Goal: Information Seeking & Learning: Find specific fact

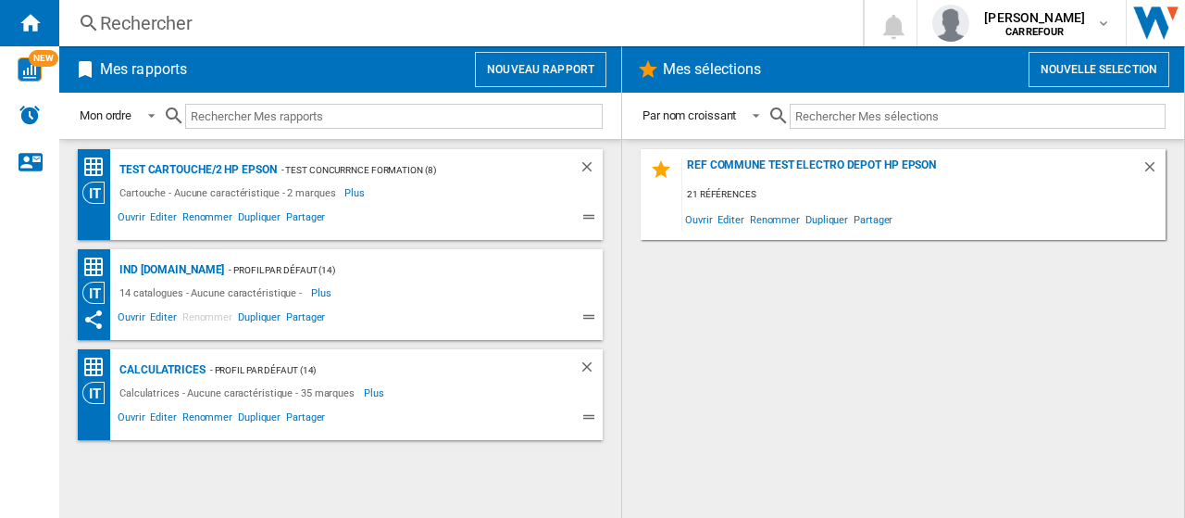
click at [198, 28] on div "Rechercher" at bounding box center [457, 23] width 715 height 26
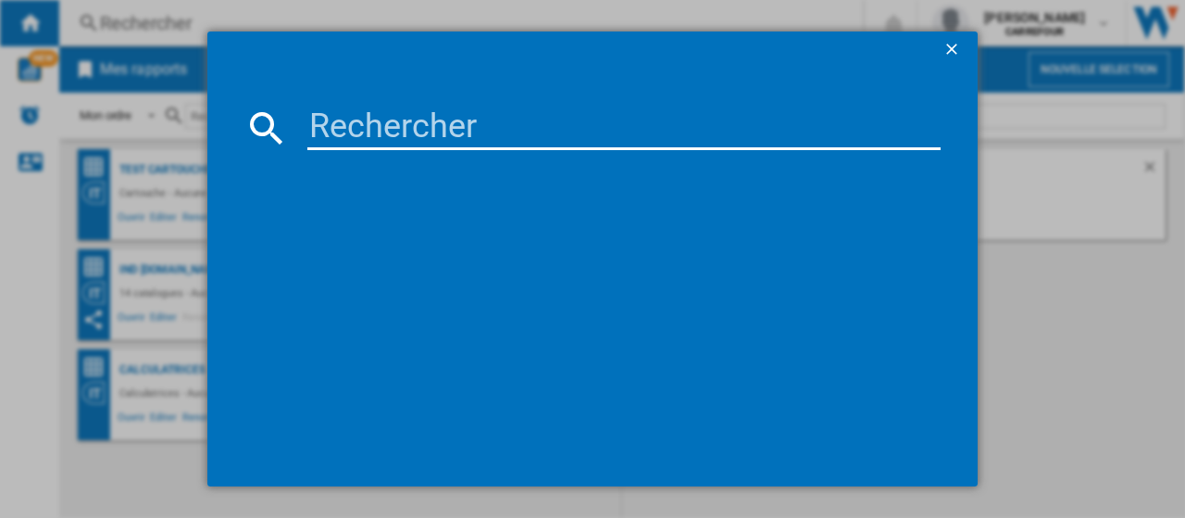
click at [512, 133] on input at bounding box center [623, 128] width 633 height 44
paste input "3700342431308"
type input "3700342431308"
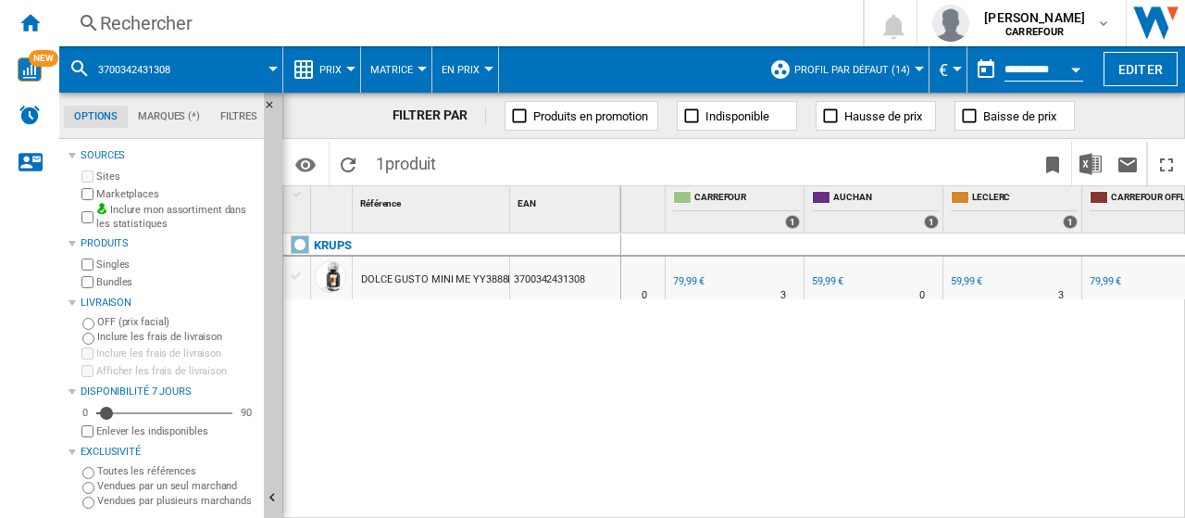
scroll to position [0, 152]
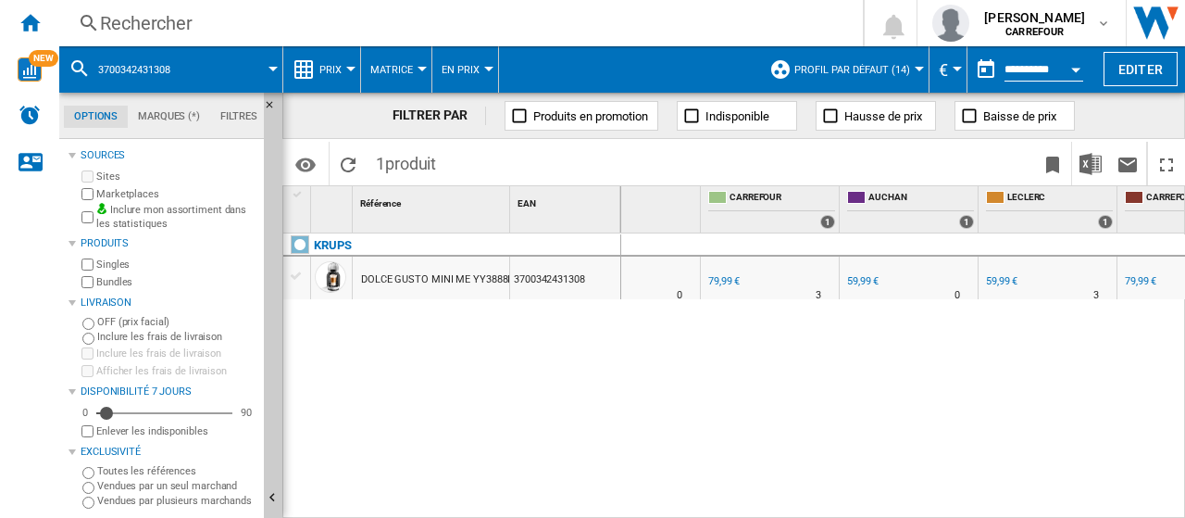
click at [1009, 272] on div "59,99 €" at bounding box center [1001, 281] width 34 height 19
drag, startPoint x: 467, startPoint y: 386, endPoint x: 447, endPoint y: 307, distance: 82.0
click at [467, 386] on div "KRUPS DOLCE GUSTO MINI ME YY3888FD GRIS 3700342431308" at bounding box center [452, 371] width 338 height 276
click at [871, 288] on div "59,99 €" at bounding box center [862, 281] width 34 height 19
click at [182, 19] on div "Rechercher" at bounding box center [457, 23] width 715 height 26
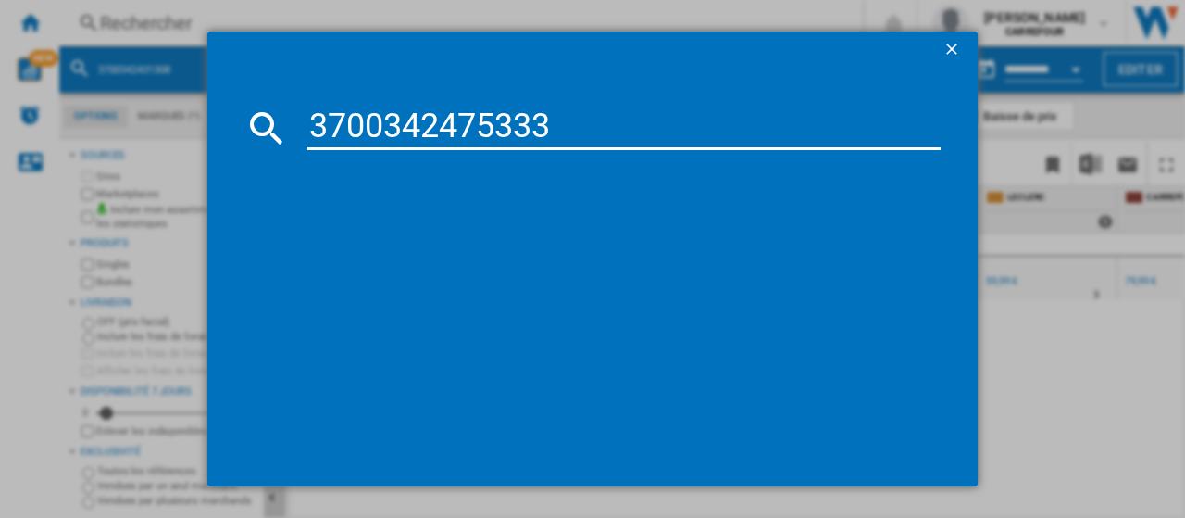
type input "3700342475333"
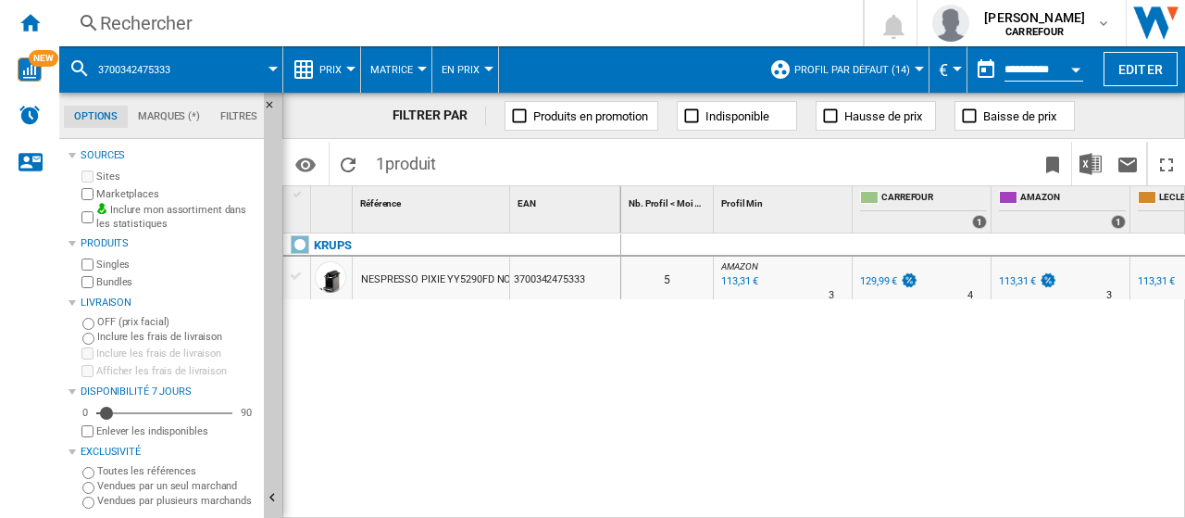
drag, startPoint x: 525, startPoint y: 416, endPoint x: 664, endPoint y: 413, distance: 138.9
click at [526, 416] on div "KRUPS NESPRESSO PIXIE YY5290FD NOIR TITANE 3700342475333" at bounding box center [452, 371] width 338 height 276
click at [261, 21] on div "Rechercher" at bounding box center [457, 23] width 715 height 26
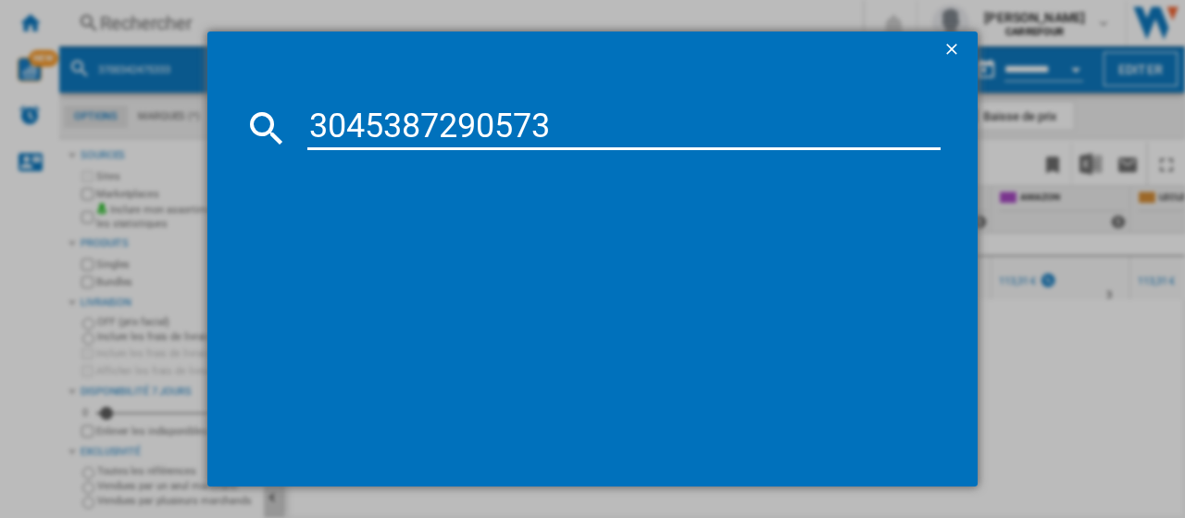
type input "3045387290573"
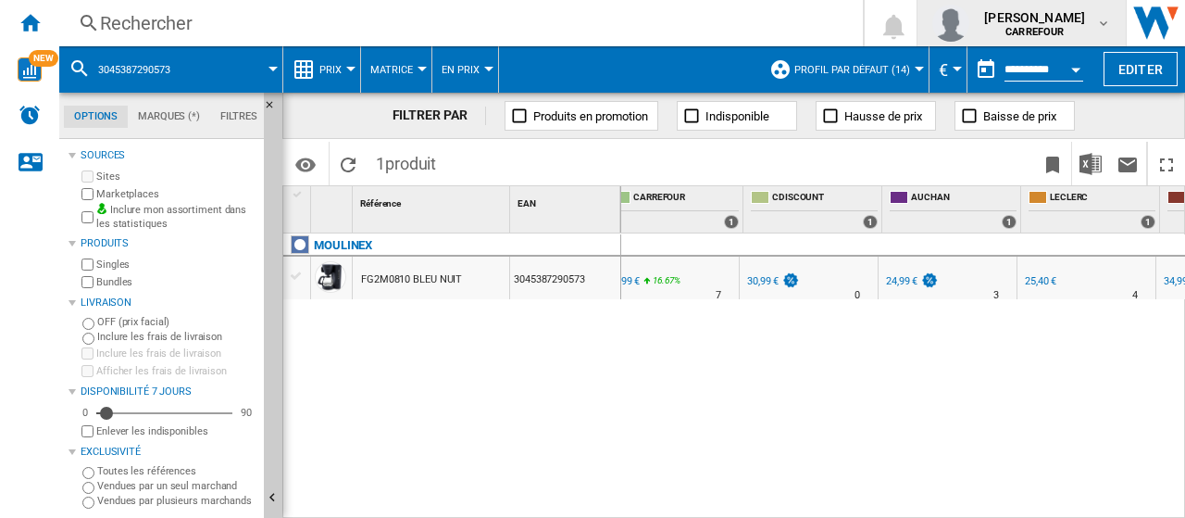
scroll to position [0, 252]
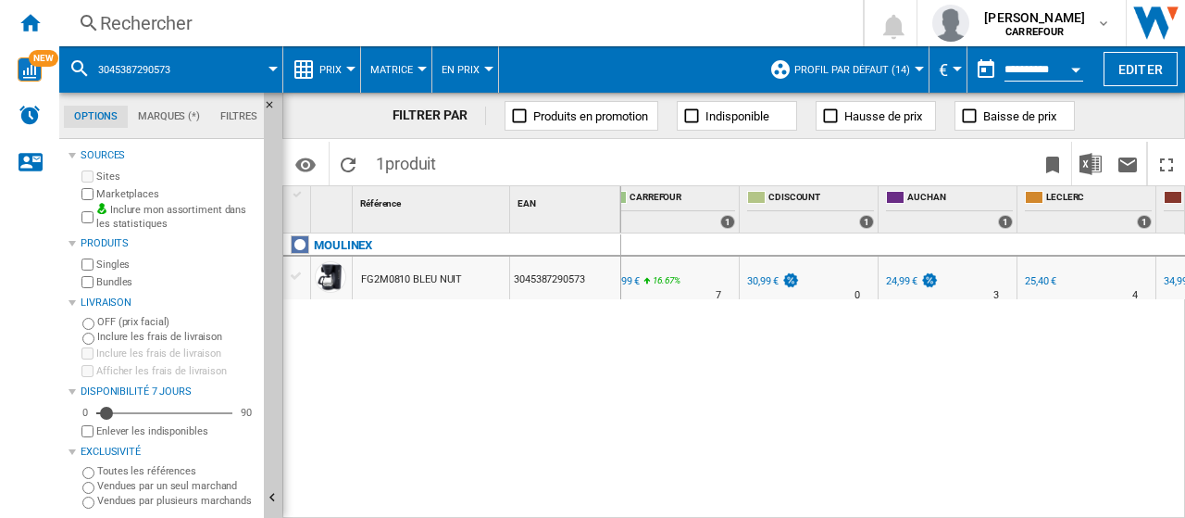
click at [194, 32] on div "Rechercher" at bounding box center [457, 23] width 715 height 26
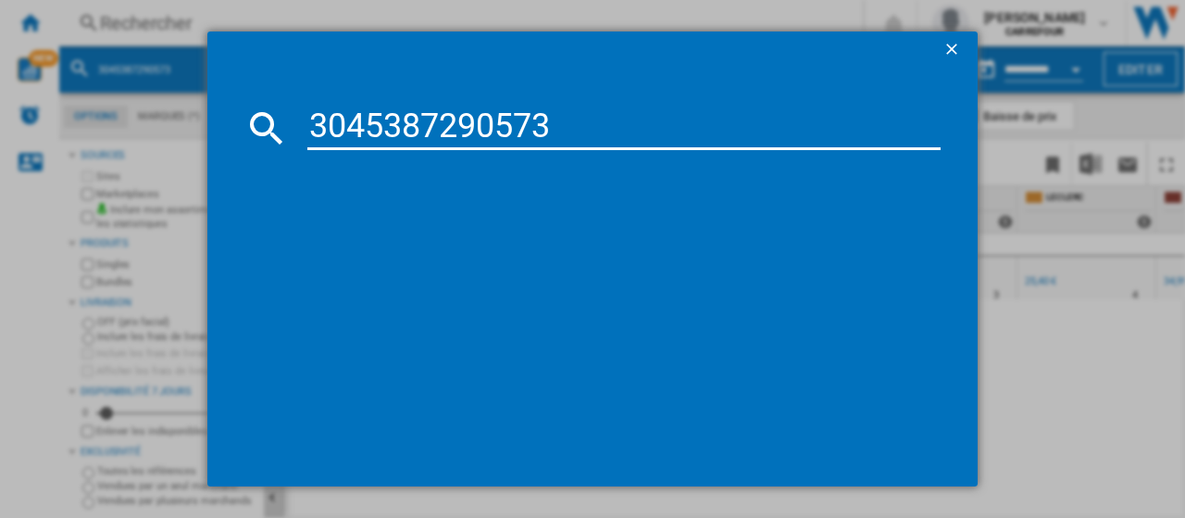
type input "3045387290573"
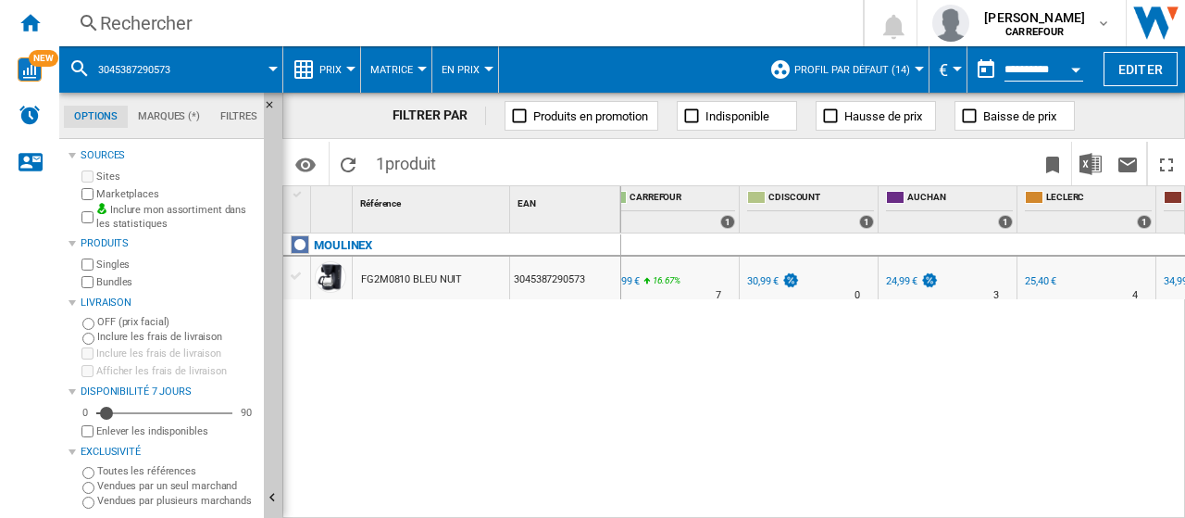
click at [354, 30] on div "Rechercher" at bounding box center [457, 23] width 715 height 26
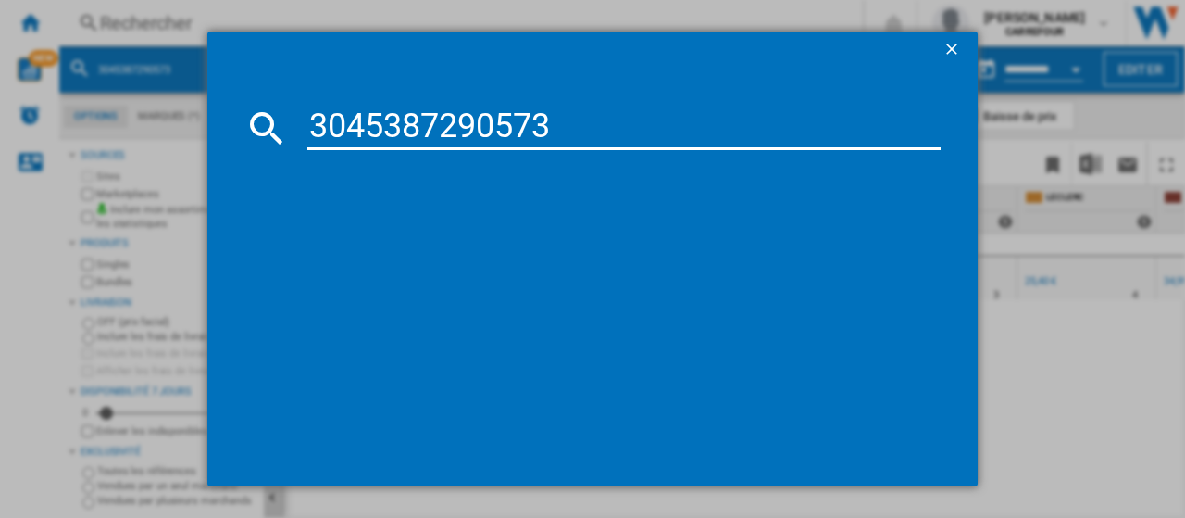
type input "3045387290573"
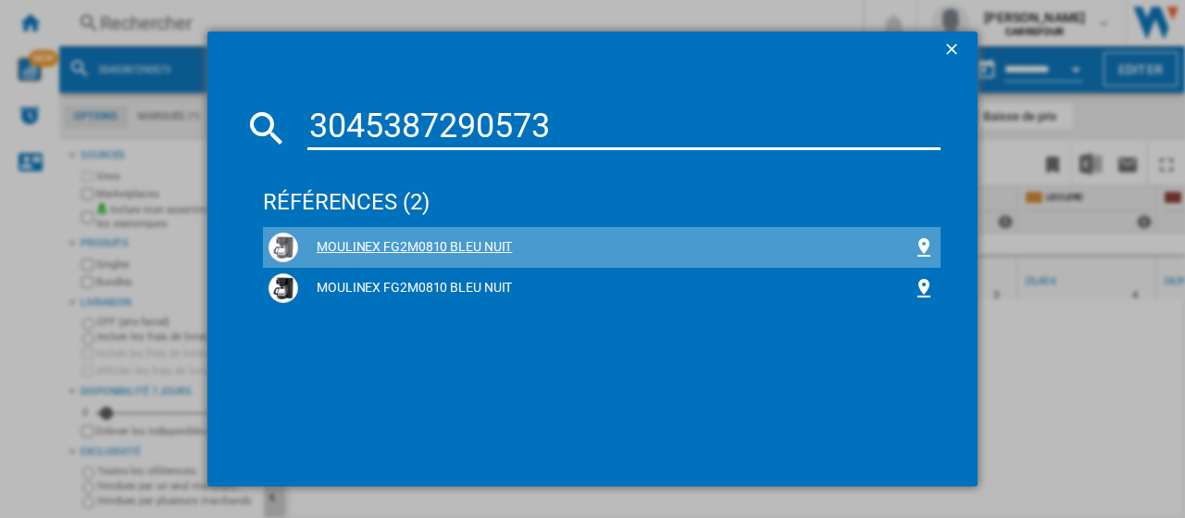
click at [443, 232] on div "MOULINEX FG2M0810 BLEU NUIT" at bounding box center [602, 247] width 667 height 30
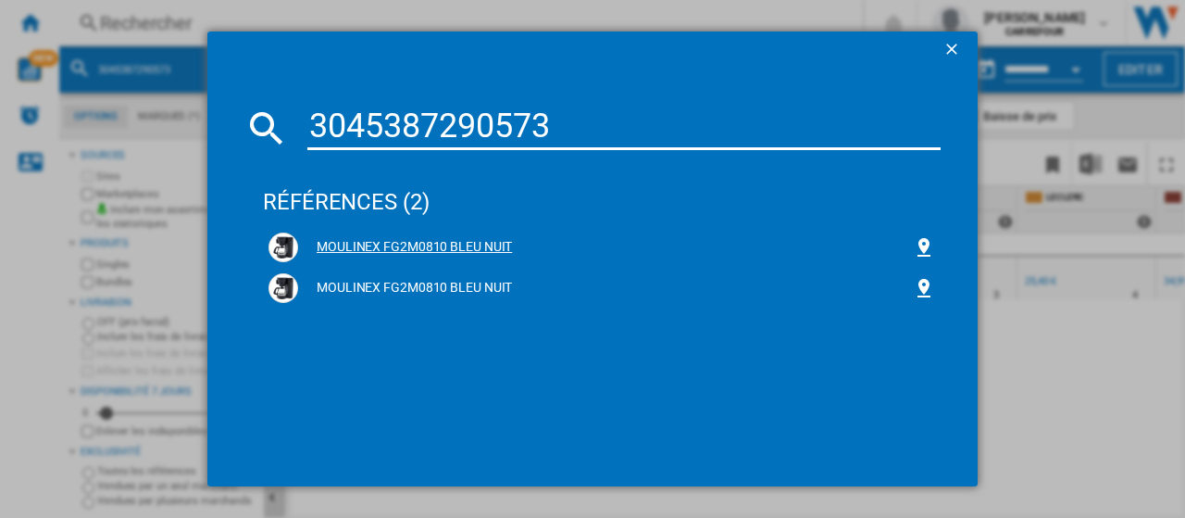
click at [452, 239] on div "MOULINEX FG2M0810 BLEU NUIT" at bounding box center [605, 247] width 615 height 19
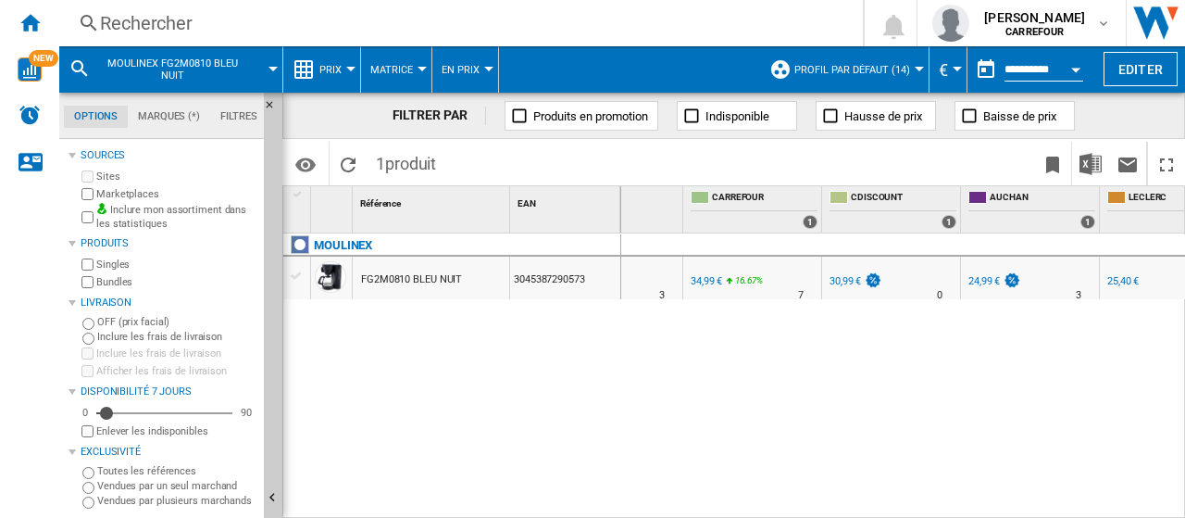
scroll to position [0, 174]
click at [972, 283] on div "24,99 €" at bounding box center [979, 281] width 31 height 12
click at [1115, 279] on div "25,40 €" at bounding box center [1118, 281] width 31 height 12
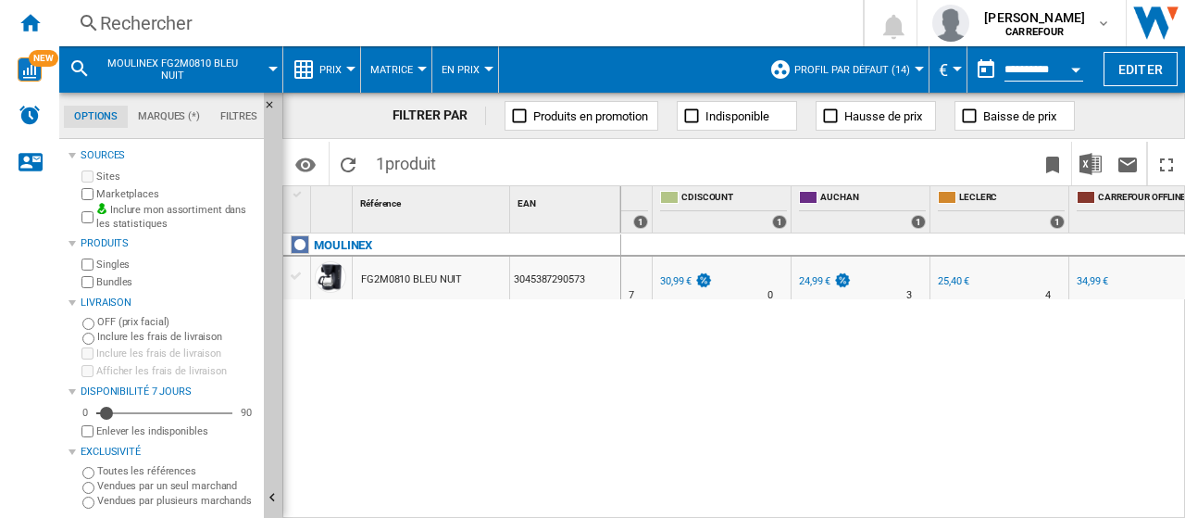
scroll to position [0, 361]
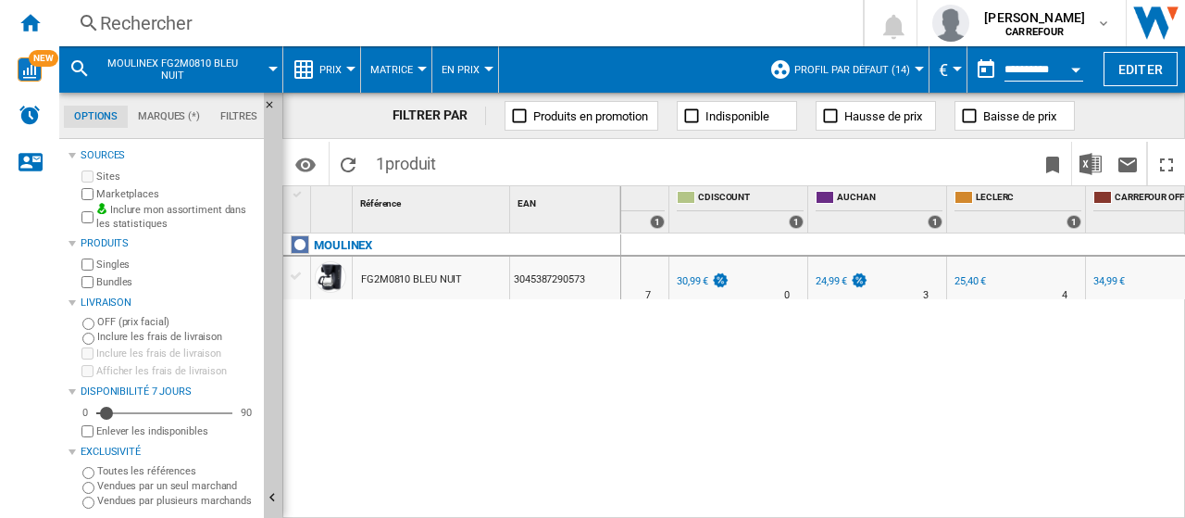
drag, startPoint x: 202, startPoint y: 6, endPoint x: 215, endPoint y: 14, distance: 14.9
click at [202, 6] on div "Rechercher Rechercher 0 [PERSON_NAME] [GEOGRAPHIC_DATA] [GEOGRAPHIC_DATA] Mes p…" at bounding box center [622, 23] width 1126 height 46
click at [215, 14] on div "Rechercher" at bounding box center [457, 23] width 715 height 26
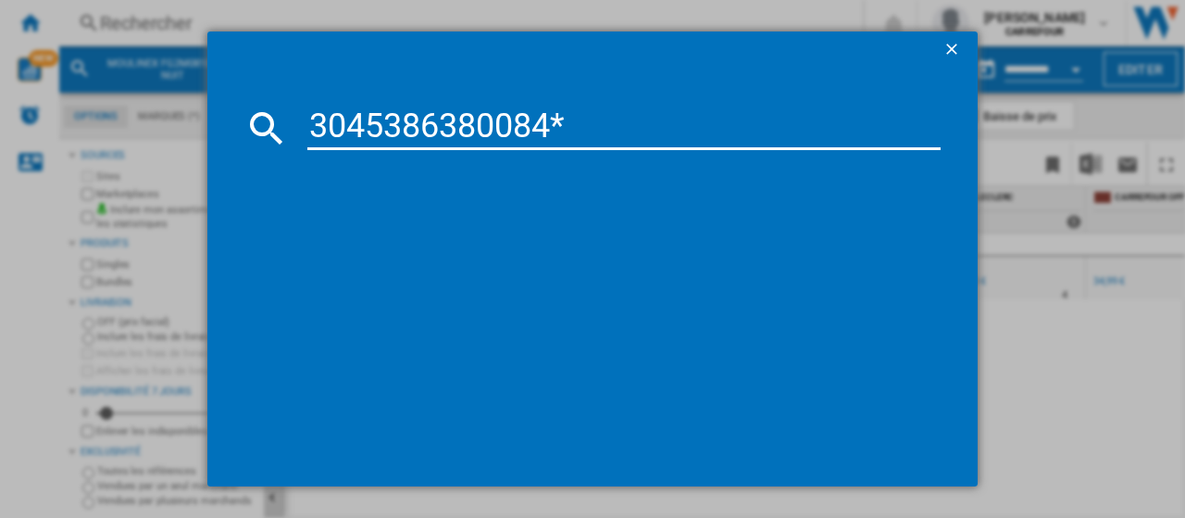
type input "3045386380084"
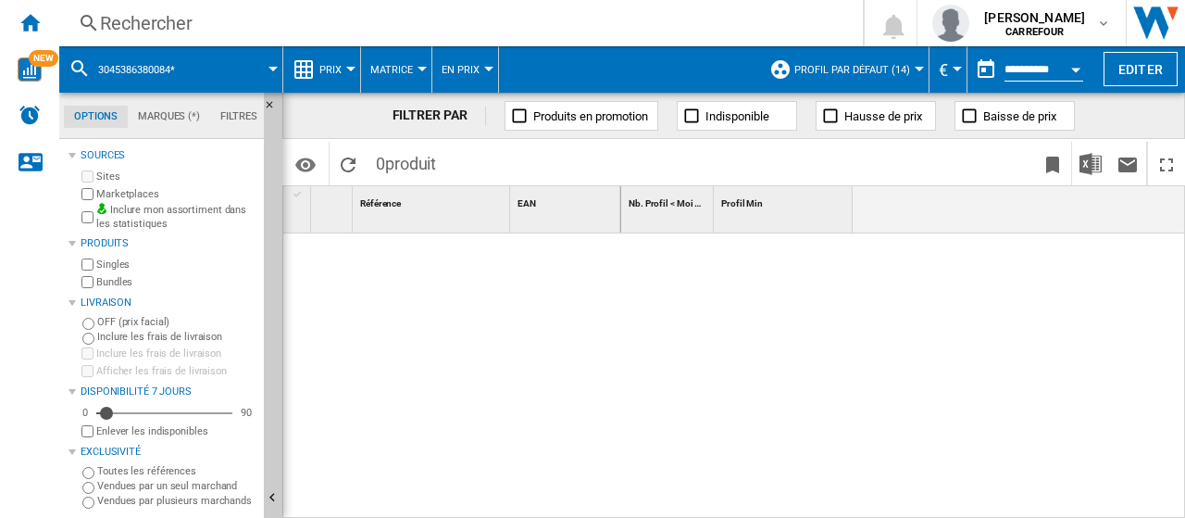
click at [194, 73] on button "3045386380084*" at bounding box center [145, 69] width 95 height 46
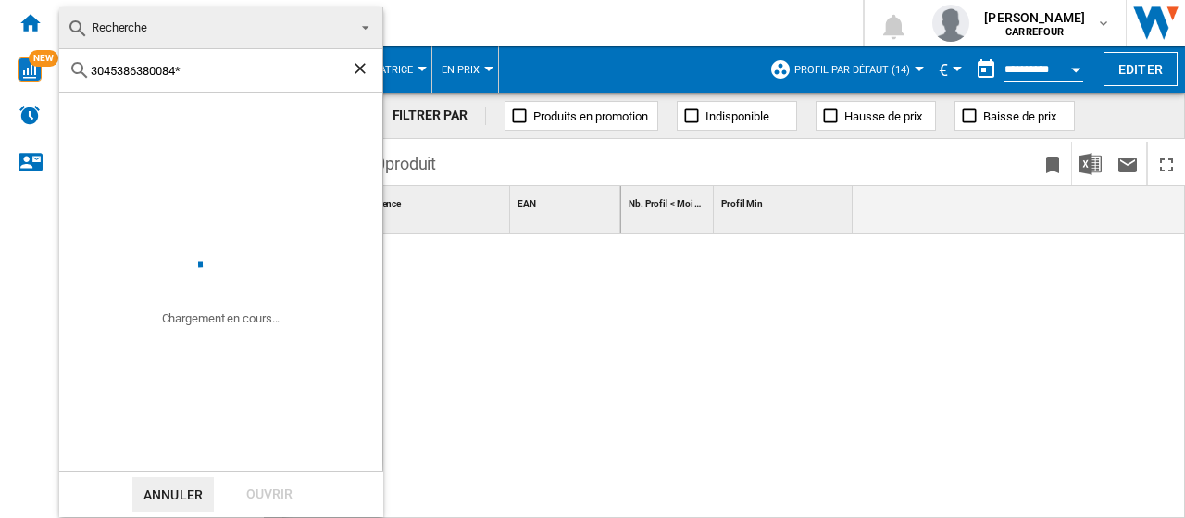
click at [357, 76] on ng-md-icon "Effacer la recherche" at bounding box center [362, 70] width 22 height 22
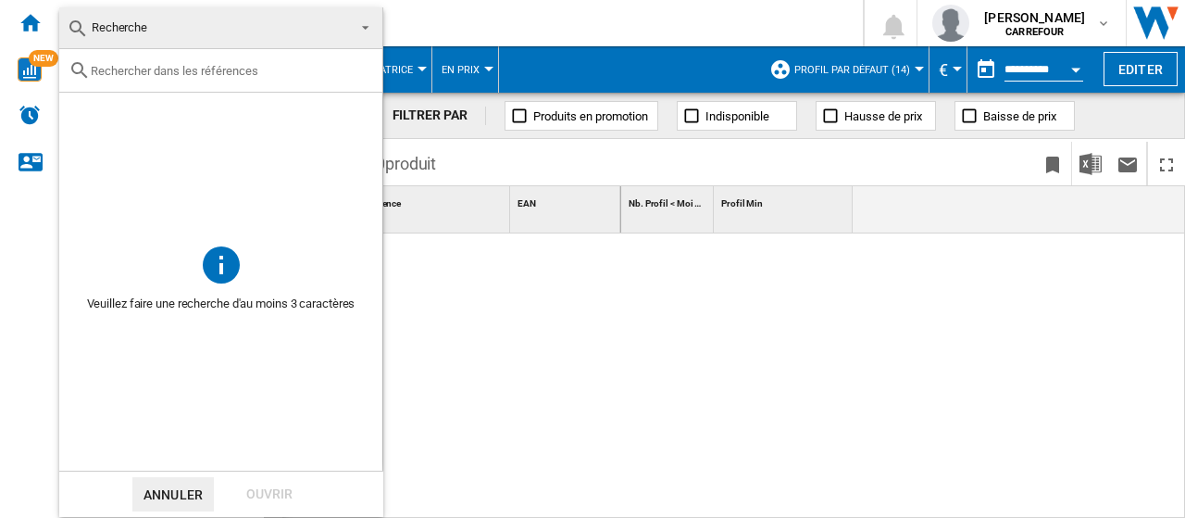
click at [588, 322] on md-backdrop at bounding box center [592, 259] width 1185 height 518
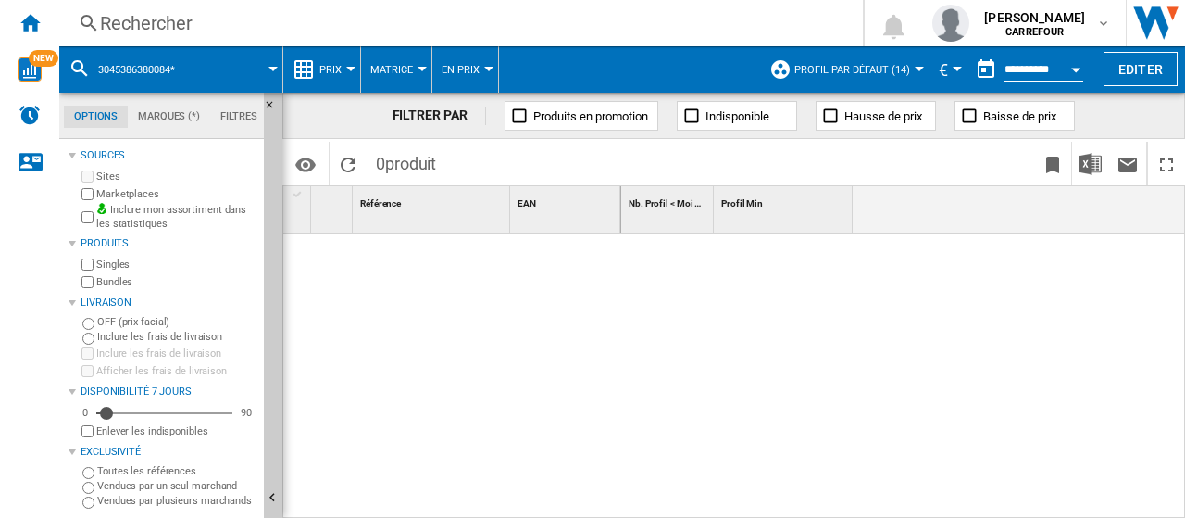
click at [176, 23] on div "Rechercher" at bounding box center [457, 23] width 715 height 26
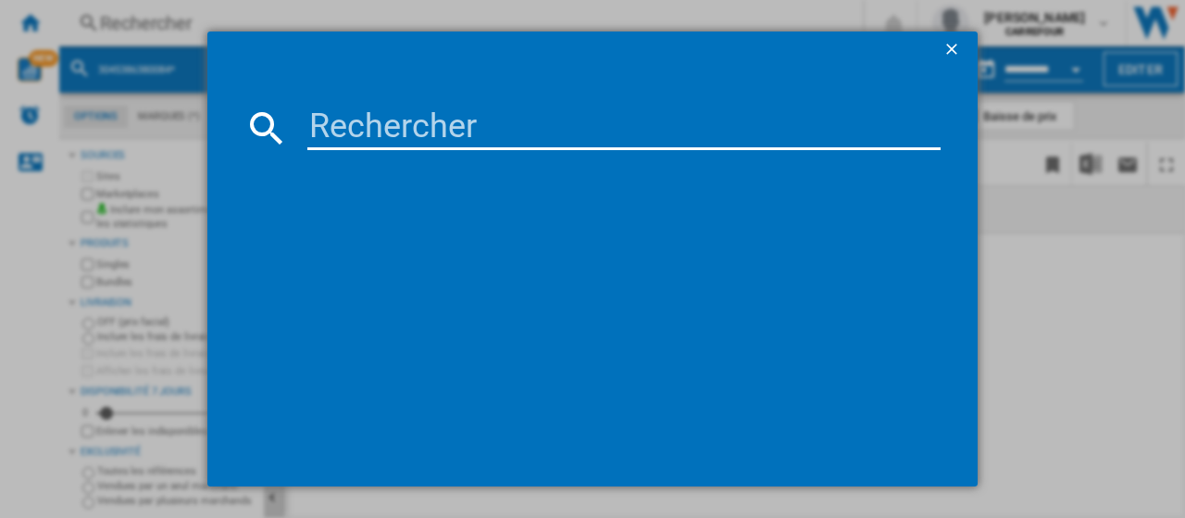
type input "3045386380084"
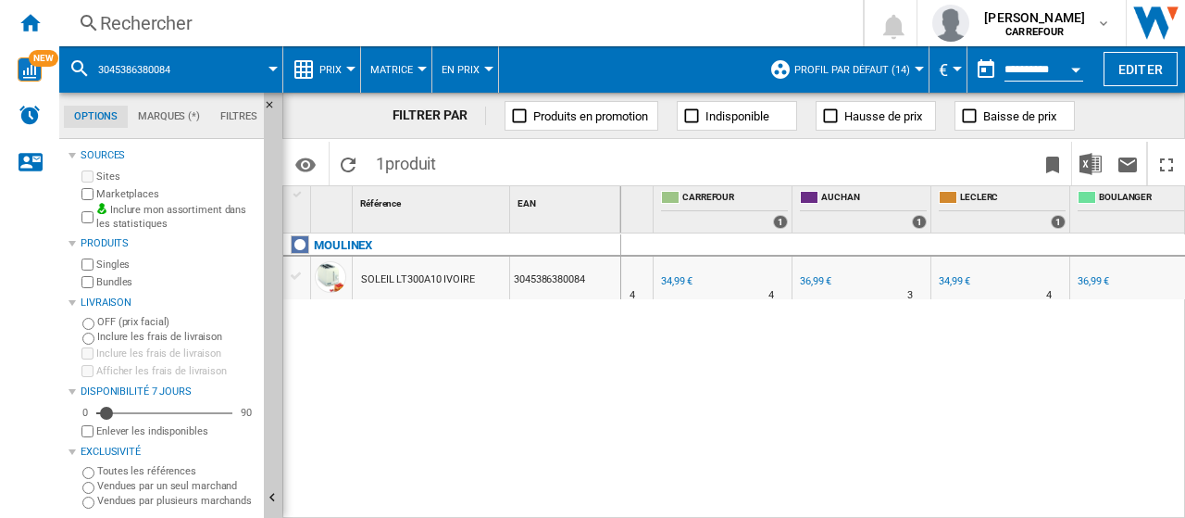
scroll to position [0, 191]
click at [969, 290] on div "34,99 €" at bounding box center [962, 281] width 34 height 19
click at [818, 279] on div "36,99 €" at bounding box center [824, 281] width 31 height 12
click at [320, 27] on div "Rechercher" at bounding box center [457, 23] width 715 height 26
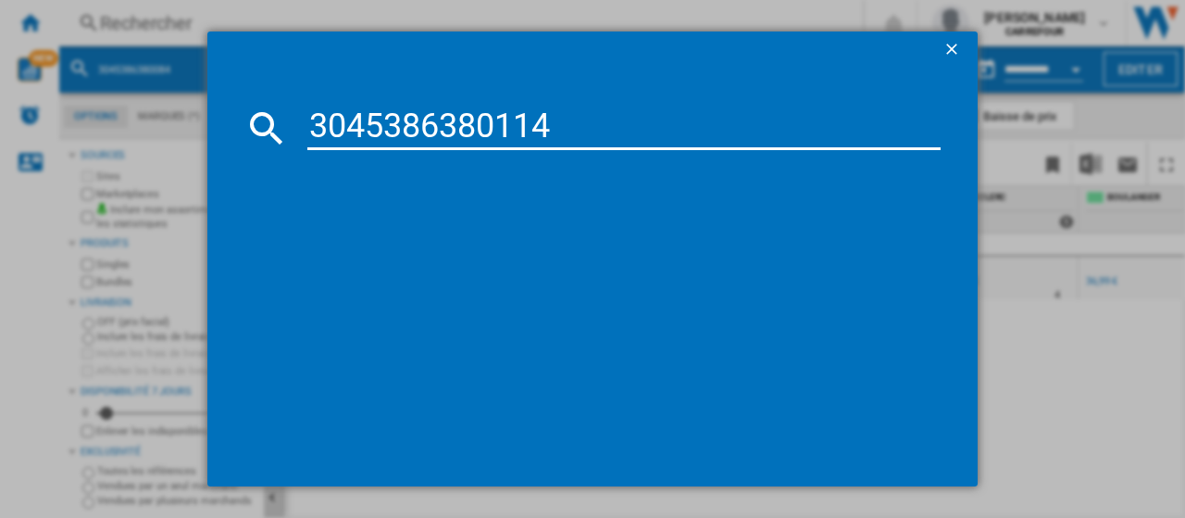
type input "3045386380114"
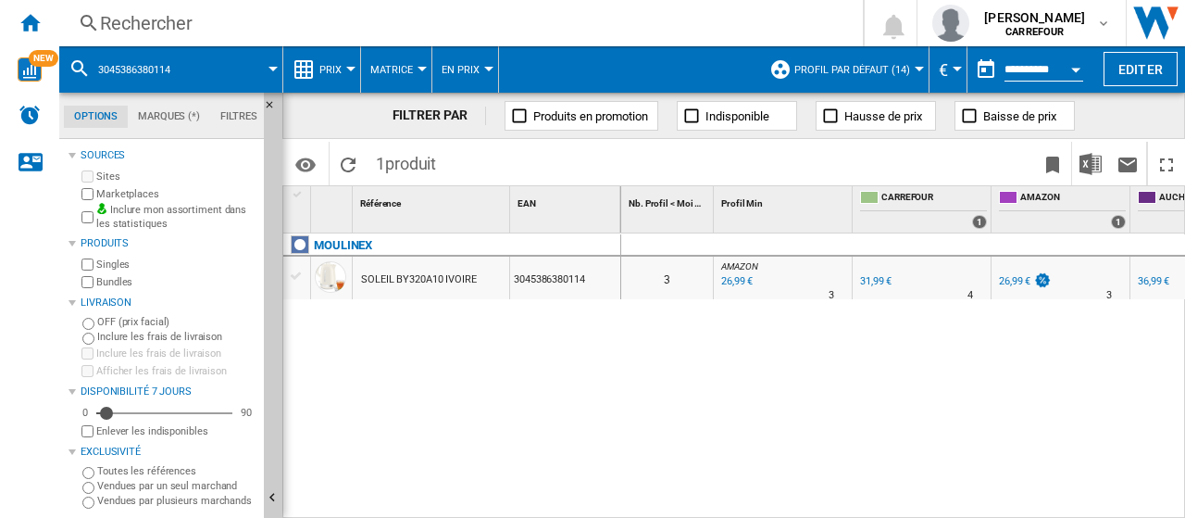
drag, startPoint x: 802, startPoint y: 508, endPoint x: 868, endPoint y: 518, distance: 66.4
click at [868, 517] on div "0 3 AMAZON : FR AMAZON -15.6 % 26,99 € % N/A 3 AMAZON : FR AMAZON FR [GEOGRAPHI…" at bounding box center [903, 376] width 565 height 286
click at [253, 26] on div "Rechercher" at bounding box center [457, 23] width 715 height 26
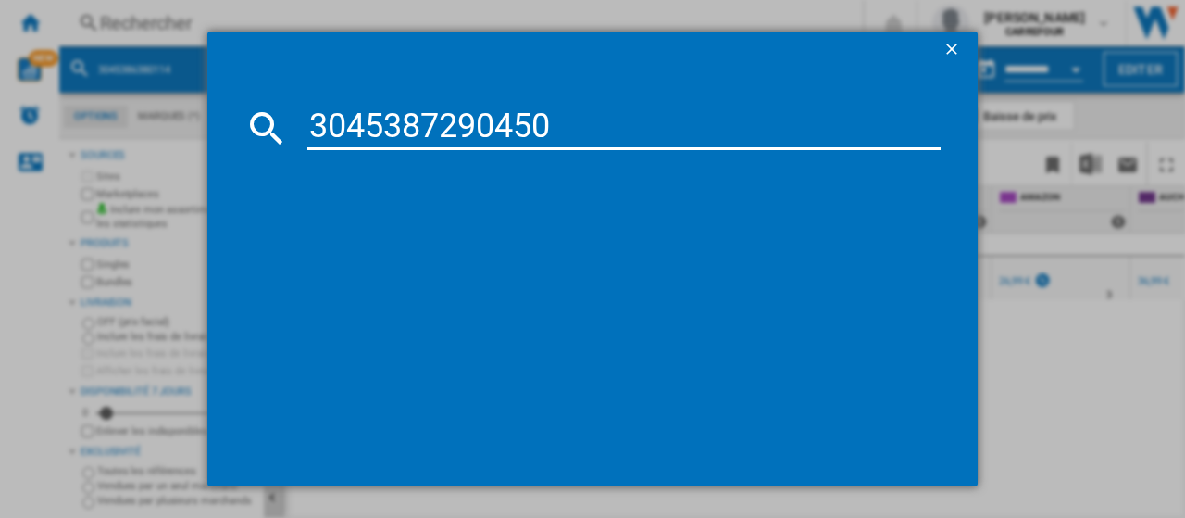
type input "3045387290450"
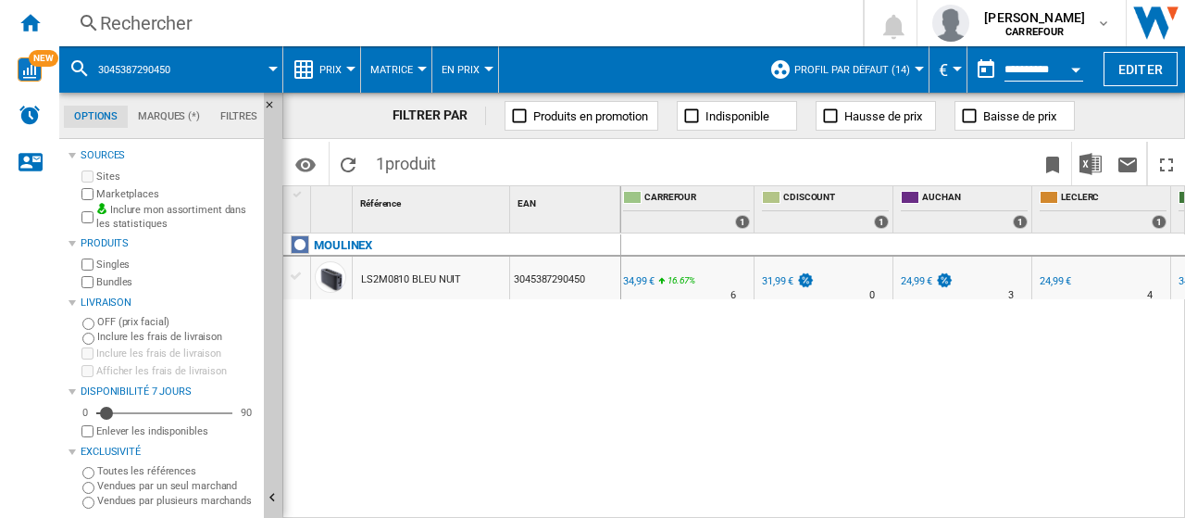
scroll to position [0, 242]
click at [1053, 287] on div "24,99 €" at bounding box center [1050, 281] width 34 height 19
click at [932, 277] on div "24,99 €" at bounding box center [922, 281] width 56 height 19
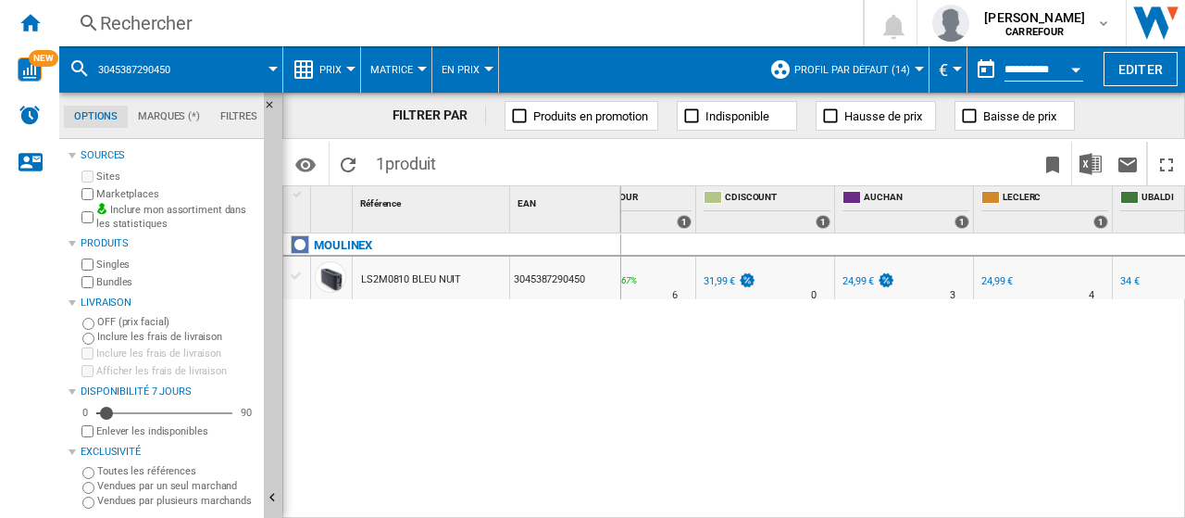
scroll to position [0, 500]
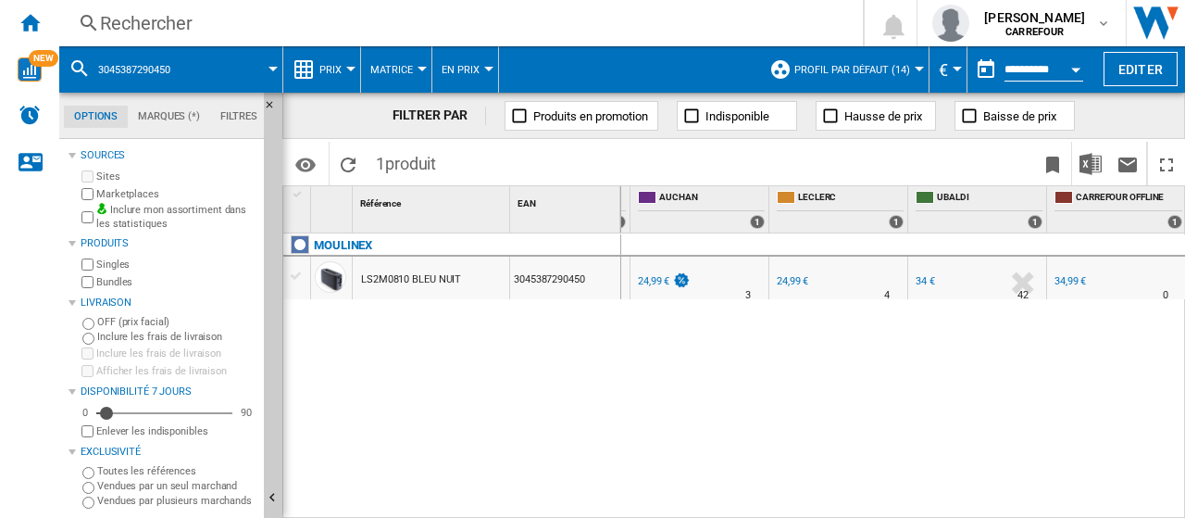
click at [791, 280] on div "24,99 €" at bounding box center [792, 281] width 31 height 12
click at [256, 6] on div "Rechercher Rechercher 0 [PERSON_NAME] [GEOGRAPHIC_DATA] [GEOGRAPHIC_DATA] Mes p…" at bounding box center [622, 23] width 1126 height 46
click at [236, 18] on div "Rechercher" at bounding box center [457, 23] width 715 height 26
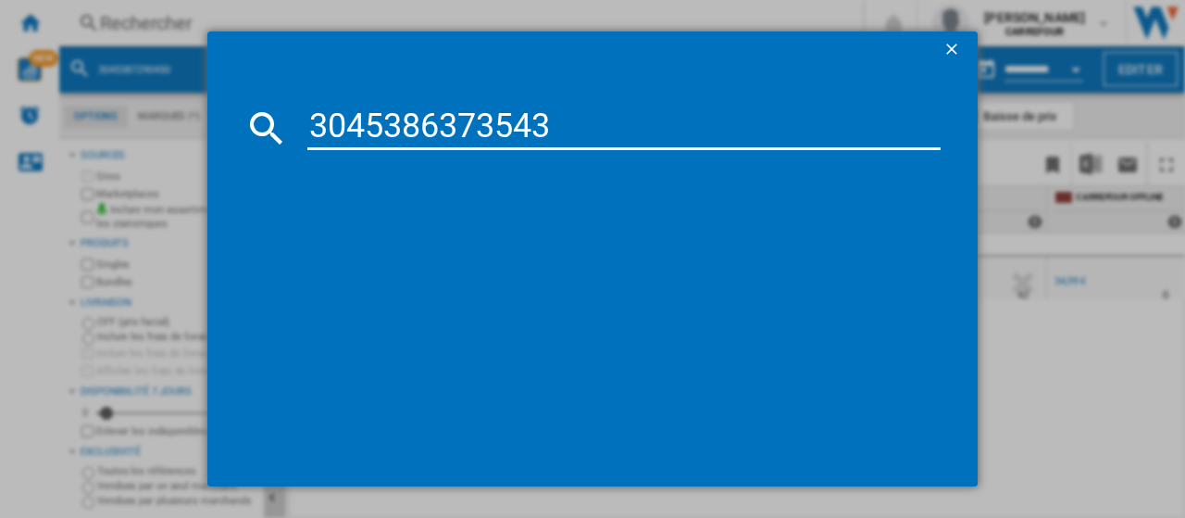
type input "3045386373543"
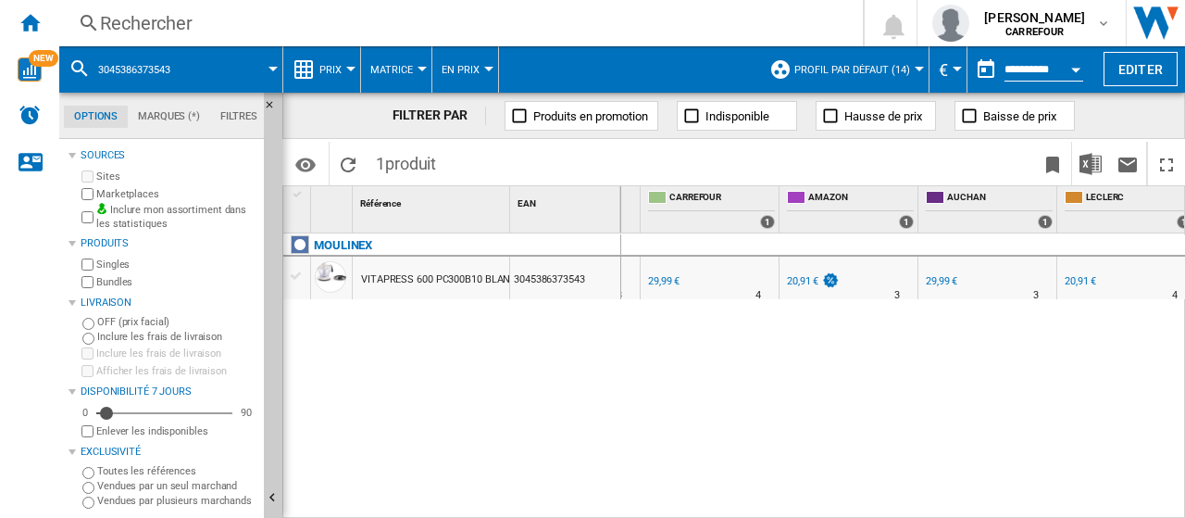
scroll to position [0, 214]
click at [1071, 290] on div "20,91 €" at bounding box center [1077, 281] width 34 height 19
